Goal: Task Accomplishment & Management: Manage account settings

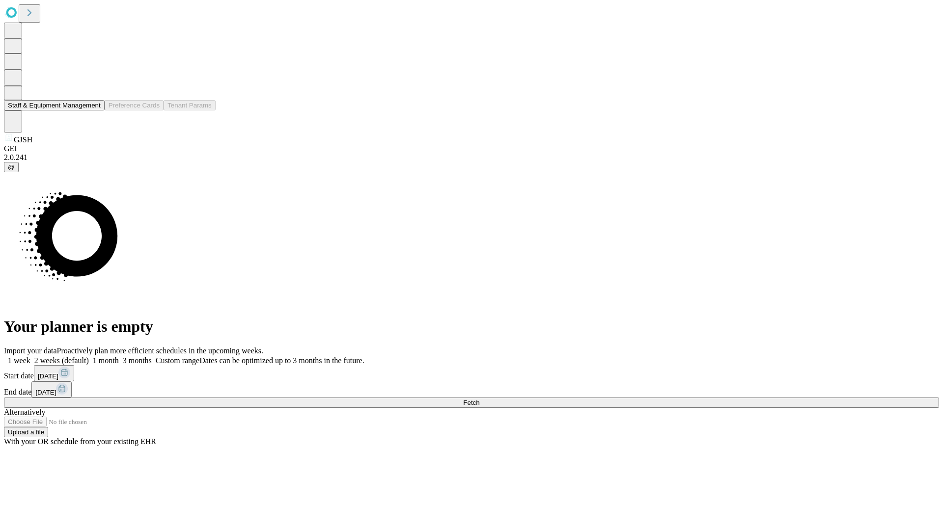
click at [94, 110] on button "Staff & Equipment Management" at bounding box center [54, 105] width 101 height 10
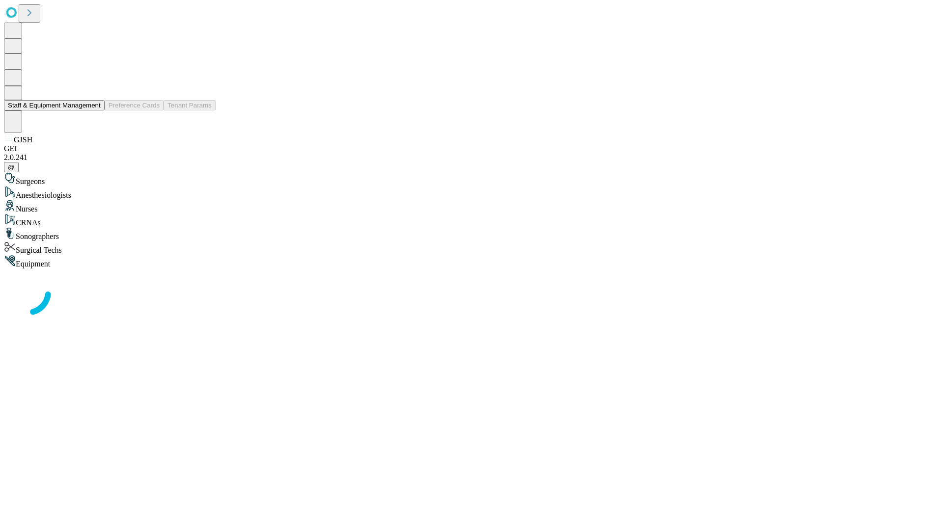
click at [94, 110] on button "Staff & Equipment Management" at bounding box center [54, 105] width 101 height 10
